Goal: Task Accomplishment & Management: Use online tool/utility

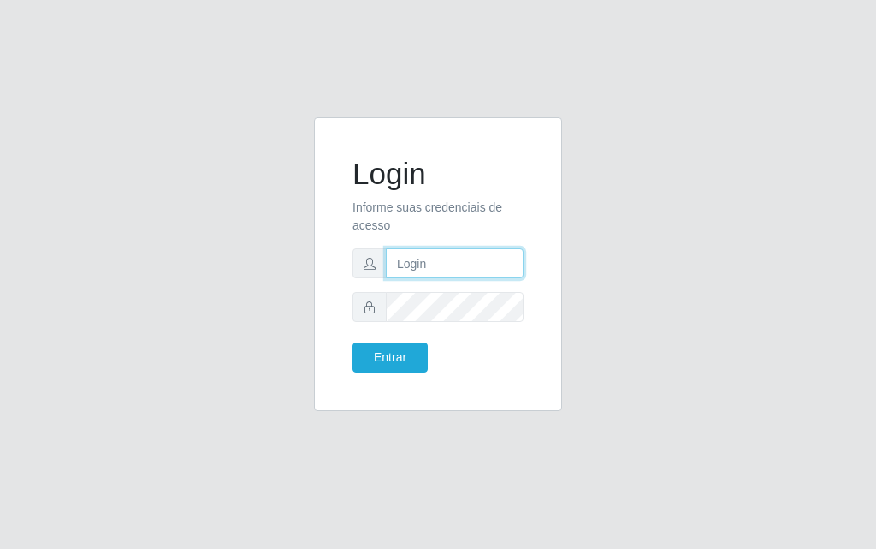
click at [456, 259] on input "text" at bounding box center [455, 263] width 138 height 30
type input "[PERSON_NAME]@[PERSON_NAME]"
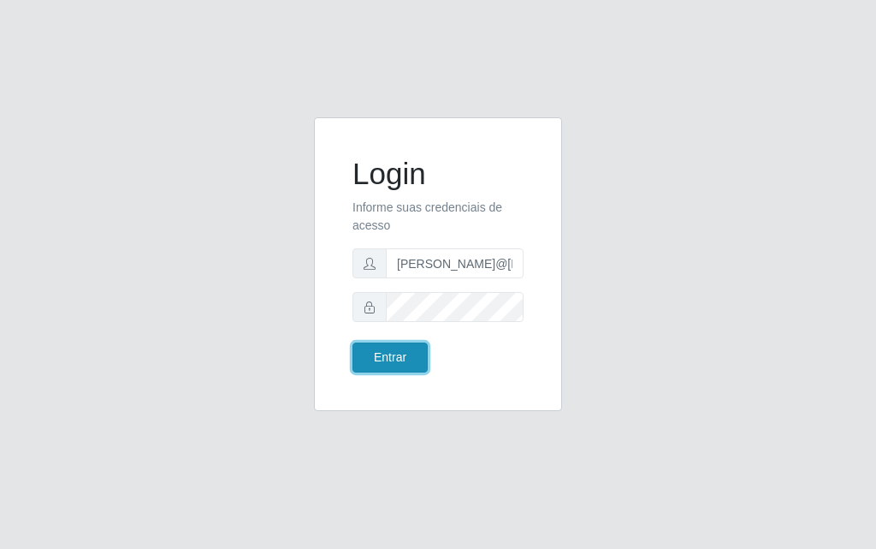
click at [398, 346] on button "Entrar" at bounding box center [390, 357] width 75 height 30
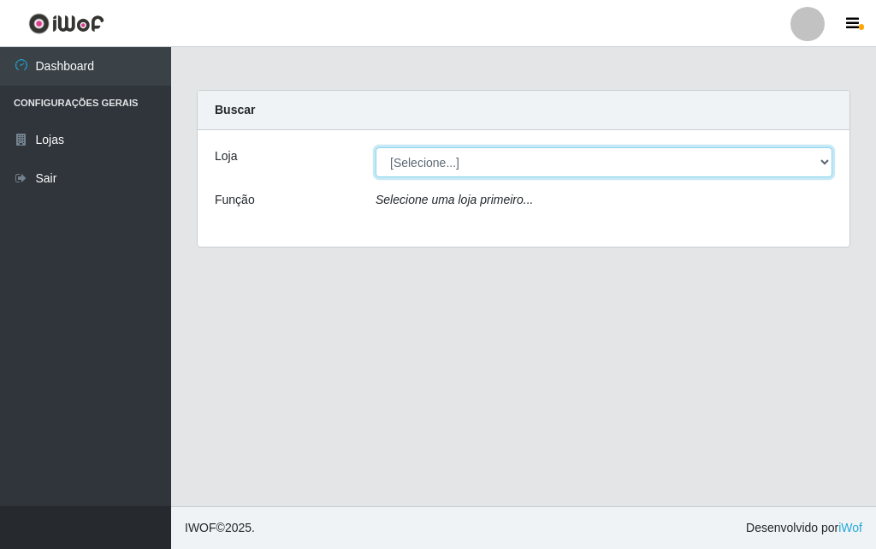
click at [829, 162] on select "[Selecione...] Divino Fogão" at bounding box center [604, 162] width 457 height 30
select select "499"
click at [376, 147] on select "[Selecione...] Divino Fogão" at bounding box center [604, 162] width 457 height 30
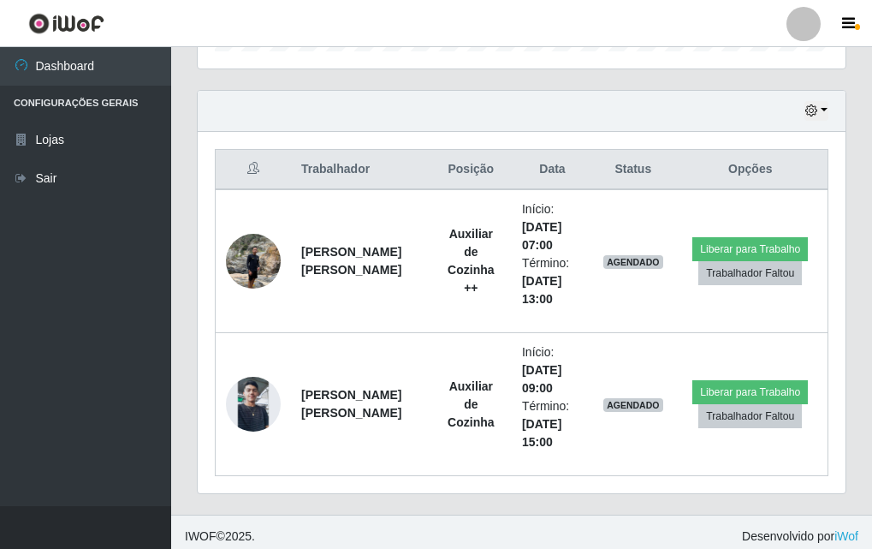
scroll to position [569, 0]
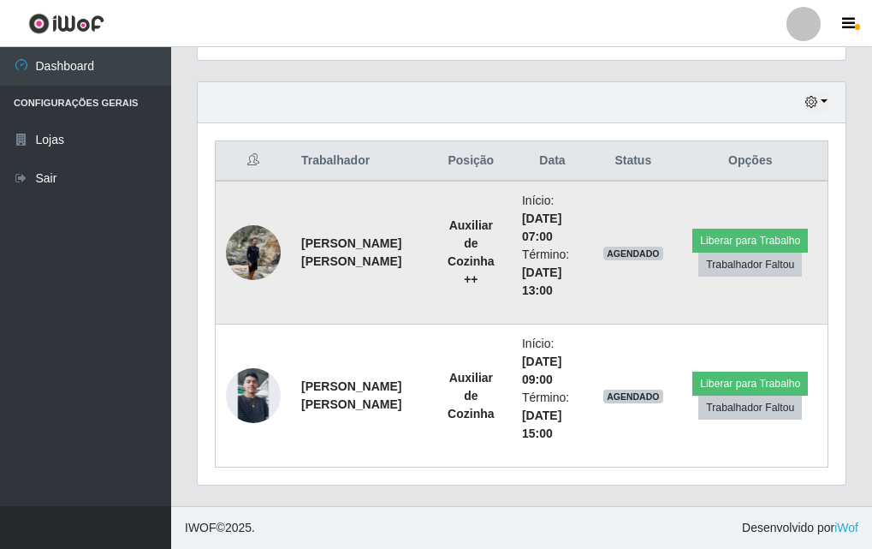
click at [249, 246] on img at bounding box center [253, 252] width 55 height 73
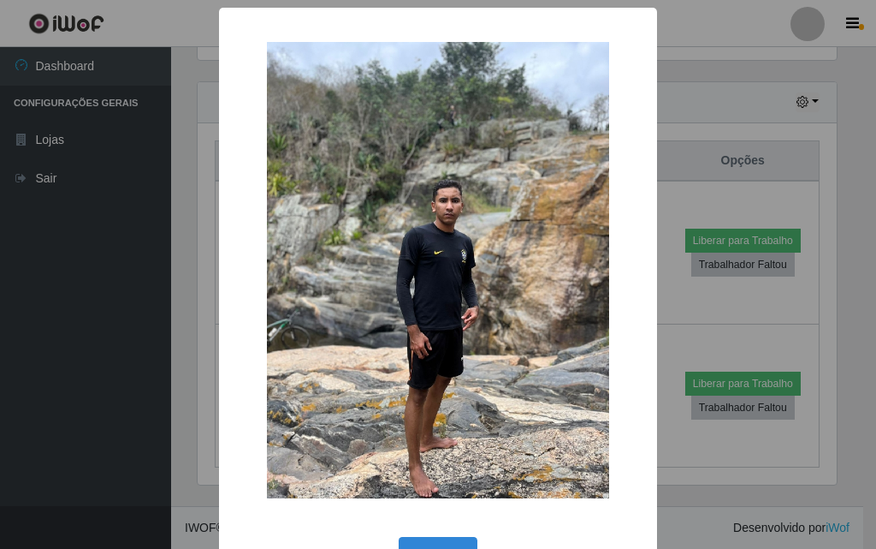
click at [384, 260] on img at bounding box center [438, 270] width 342 height 456
click at [113, 214] on div "× OK Cancel" at bounding box center [438, 274] width 876 height 549
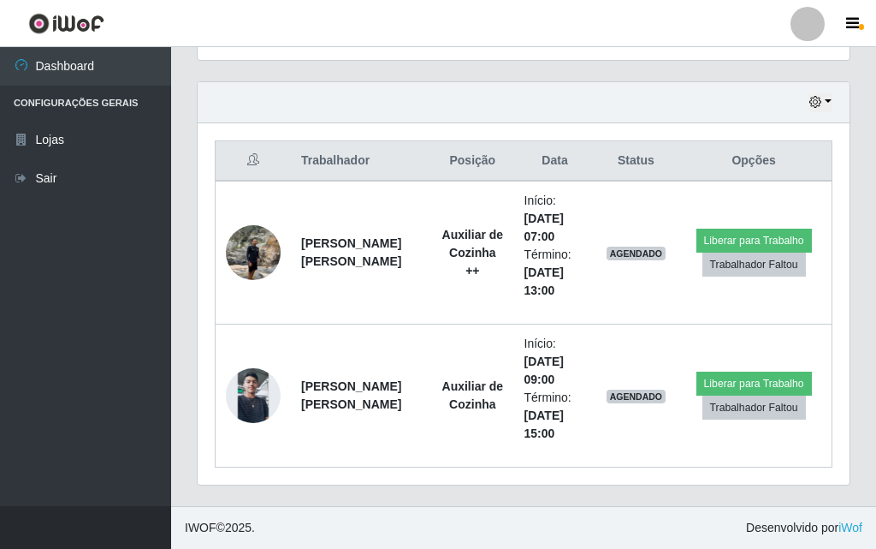
scroll to position [355, 648]
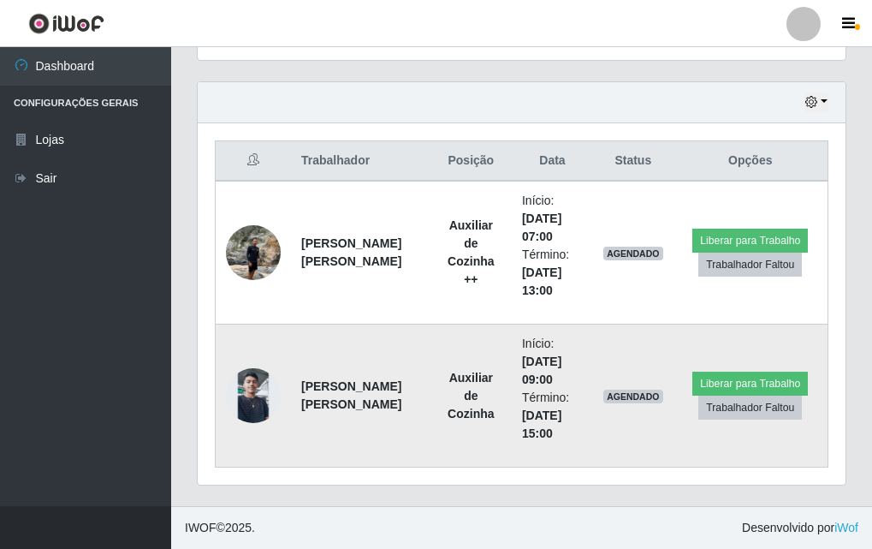
click at [257, 392] on img at bounding box center [253, 395] width 55 height 55
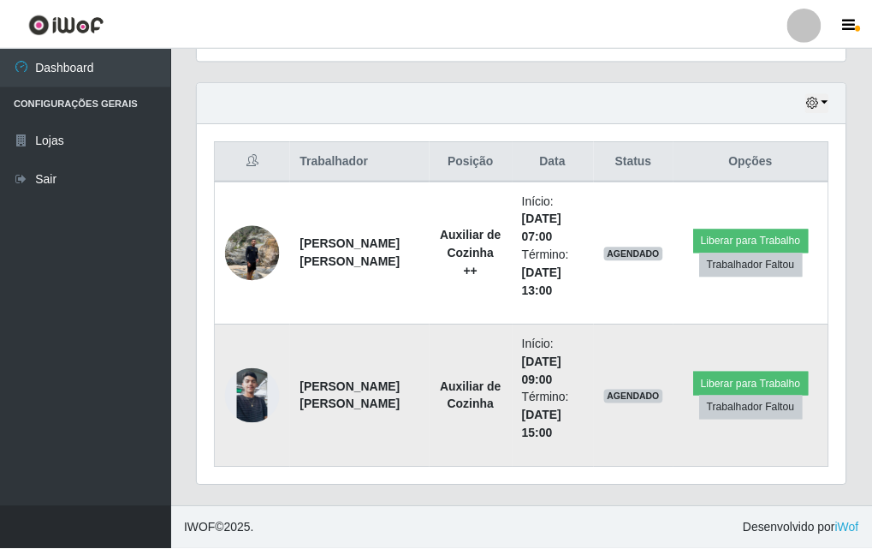
scroll to position [355, 639]
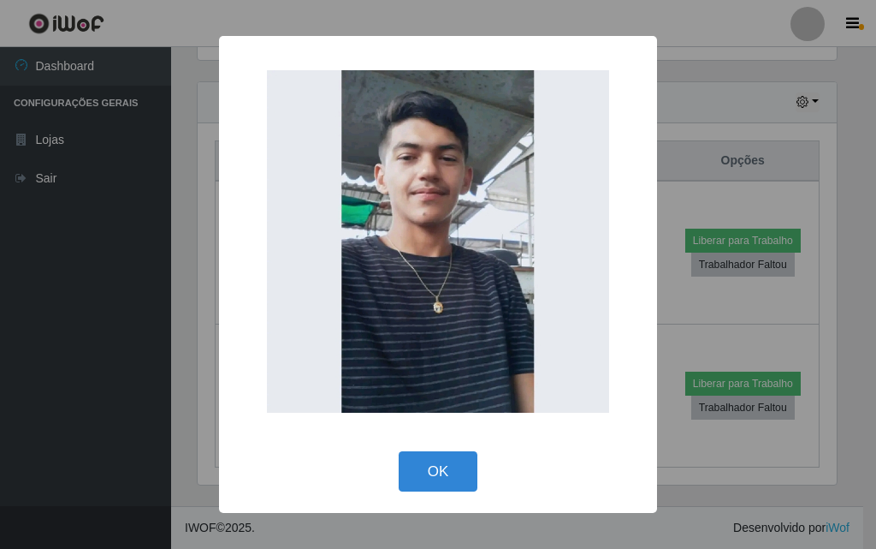
click at [133, 370] on div "× OK Cancel" at bounding box center [438, 274] width 876 height 549
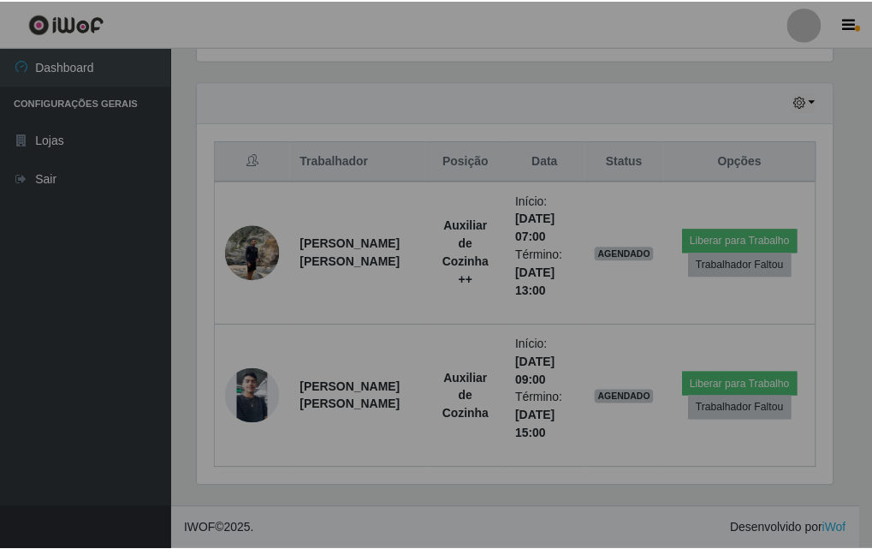
scroll to position [355, 648]
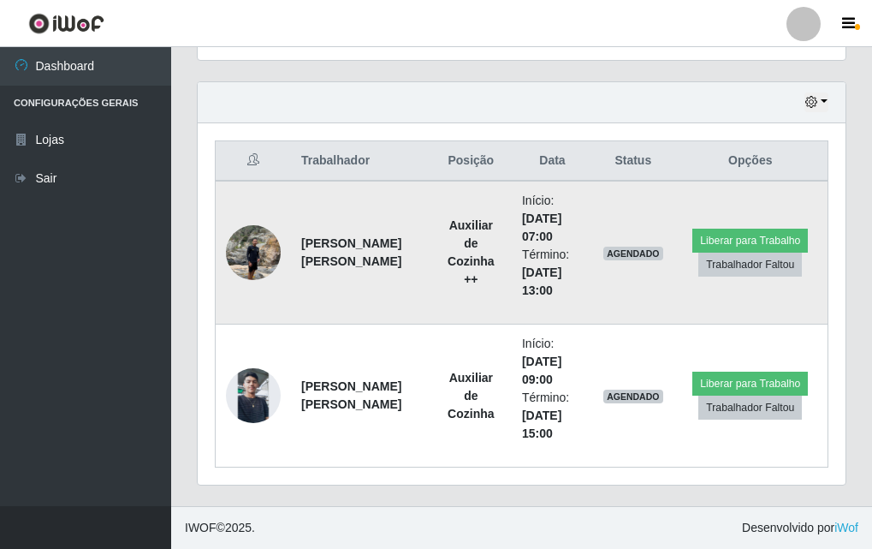
click at [246, 252] on img at bounding box center [253, 252] width 55 height 73
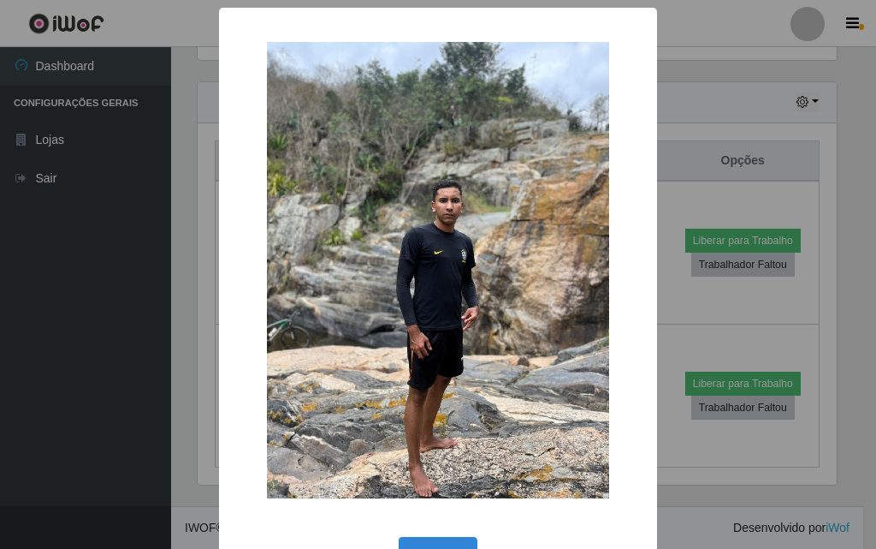
click at [132, 286] on div "× OK Cancel" at bounding box center [438, 274] width 876 height 549
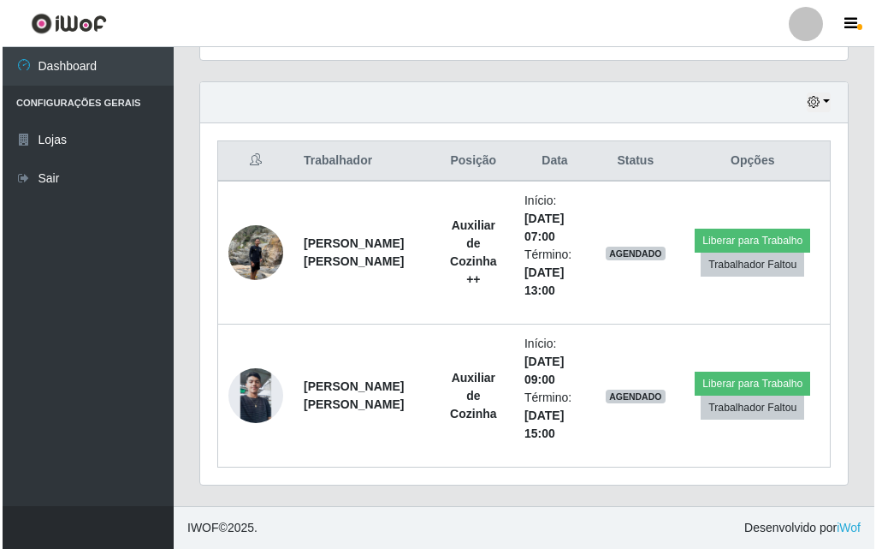
scroll to position [355, 648]
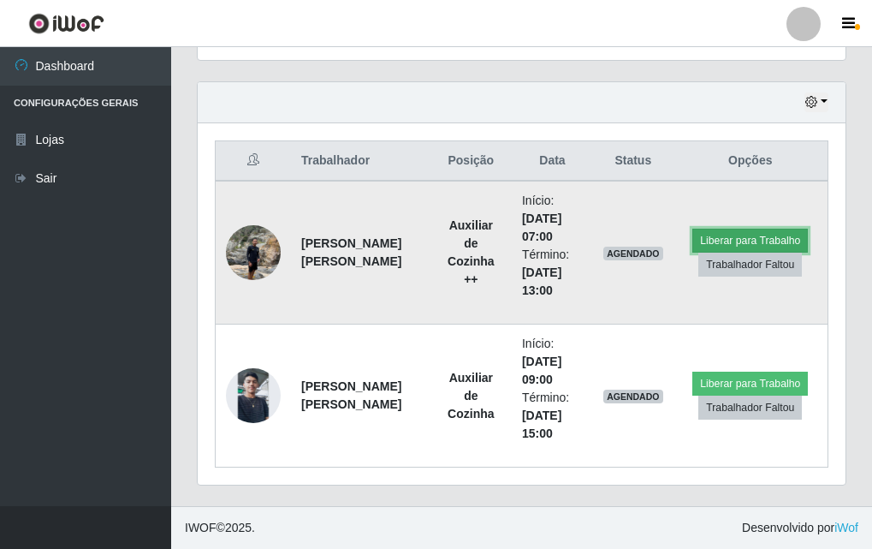
click at [754, 246] on button "Liberar para Trabalho" at bounding box center [750, 240] width 116 height 24
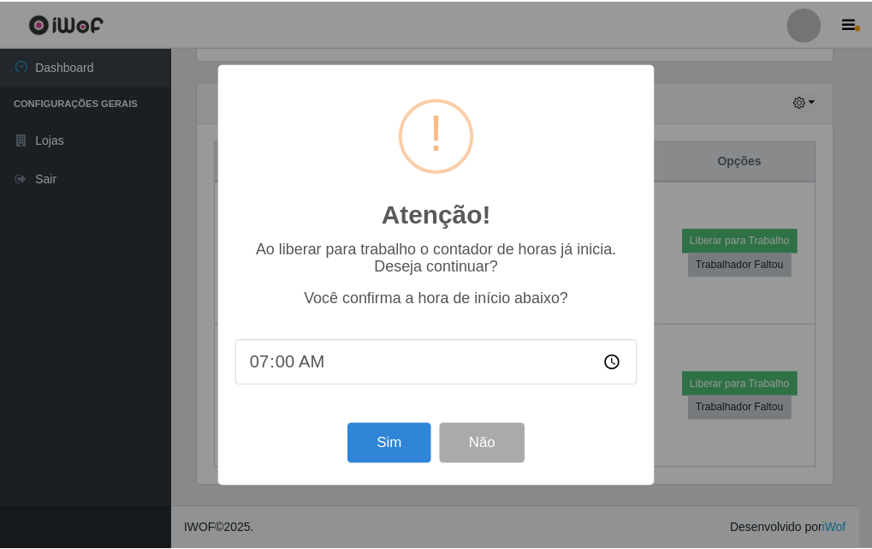
scroll to position [355, 639]
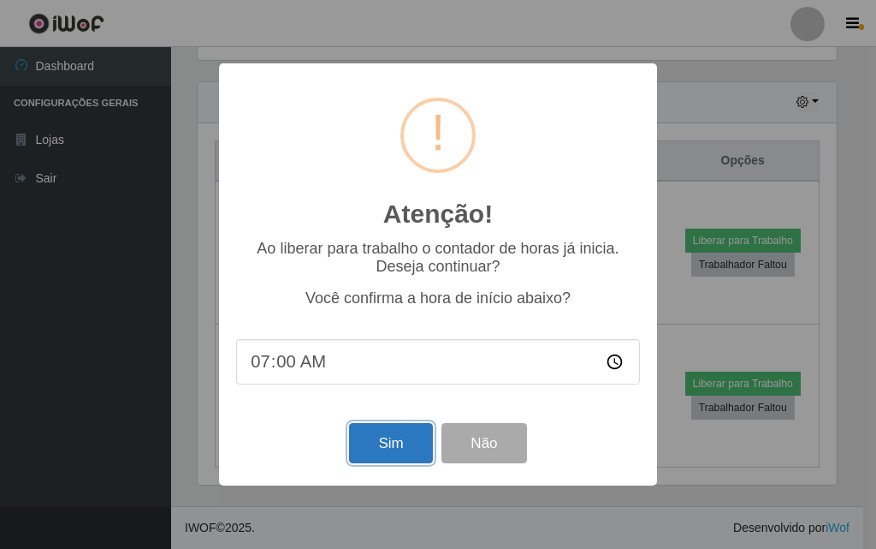
drag, startPoint x: 379, startPoint y: 459, endPoint x: 380, endPoint y: 450, distance: 8.6
click at [379, 458] on button "Sim" at bounding box center [390, 443] width 83 height 40
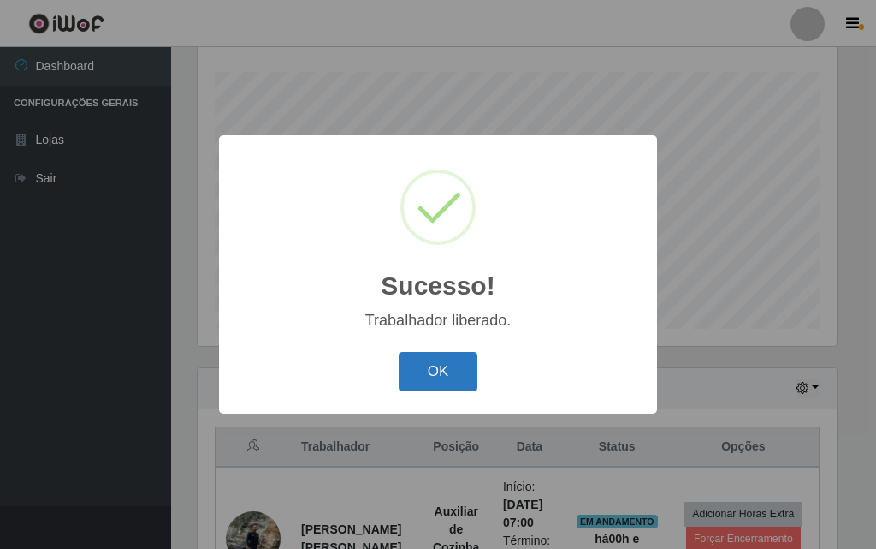
click at [469, 385] on button "OK" at bounding box center [439, 372] width 80 height 40
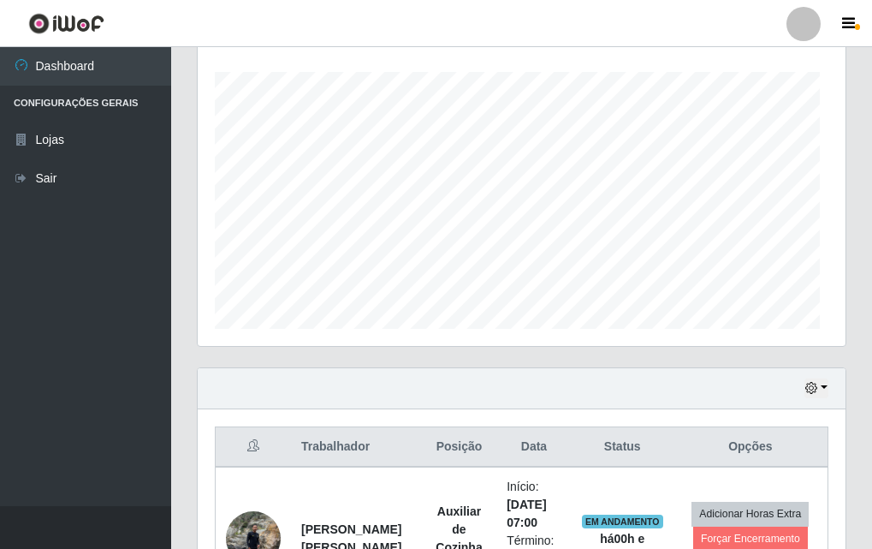
scroll to position [355, 648]
